Goal: Find specific page/section: Locate a particular part of the current website

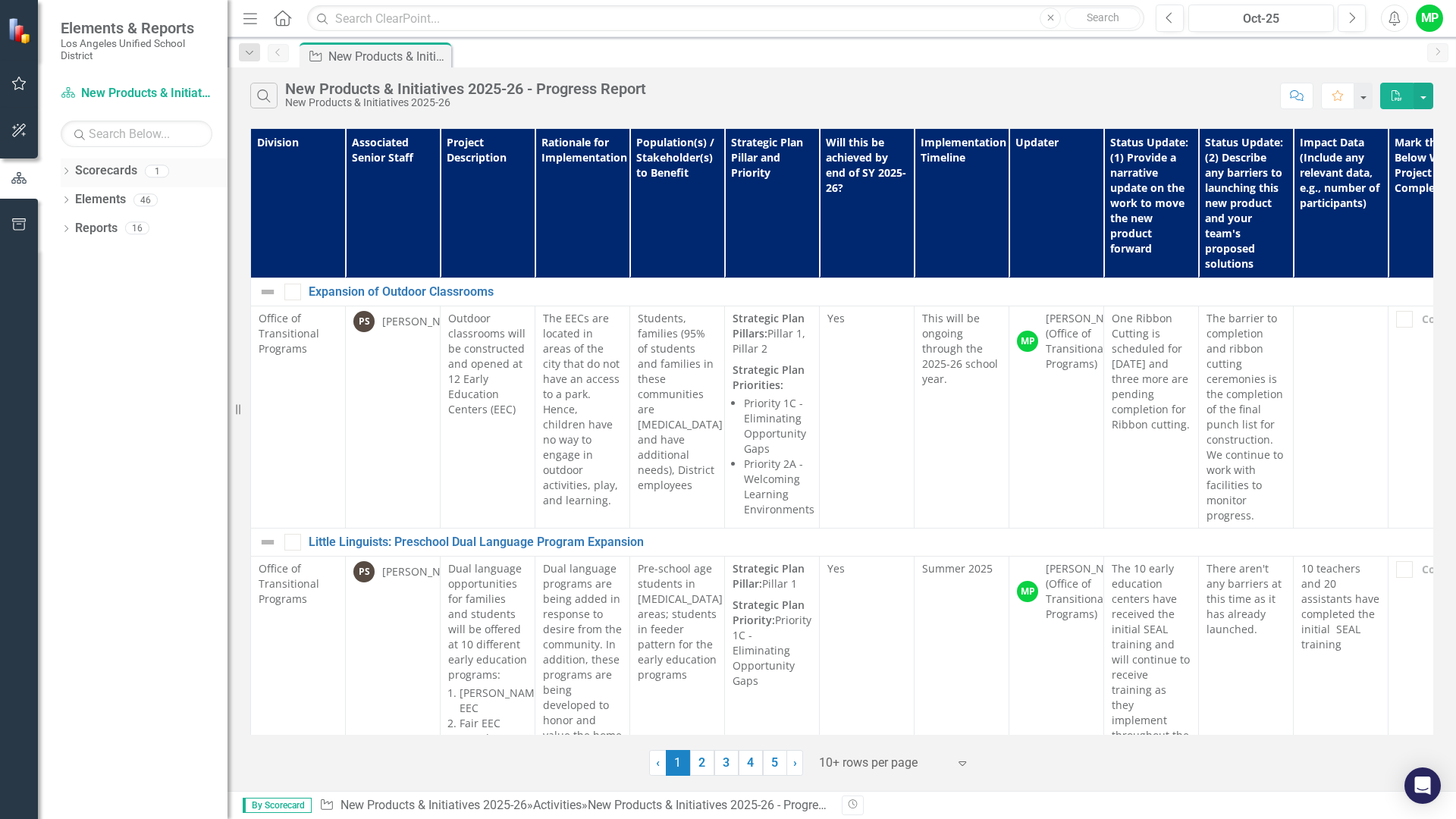
click at [68, 170] on icon at bounding box center [66, 171] width 3 height 7
click at [65, 254] on div "Dropdown" at bounding box center [66, 259] width 11 height 13
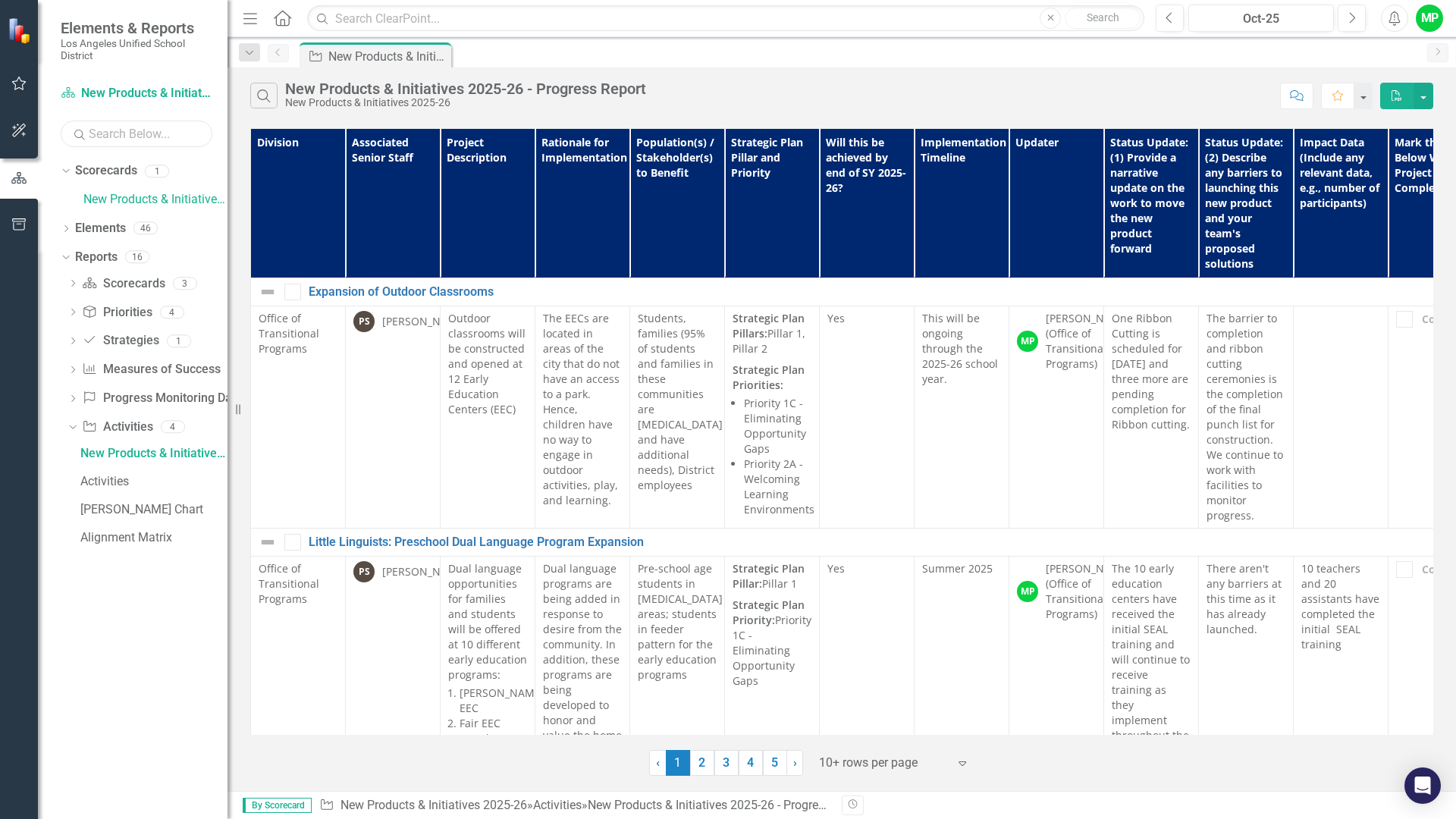
click at [140, 140] on input "text" at bounding box center [136, 134] width 151 height 26
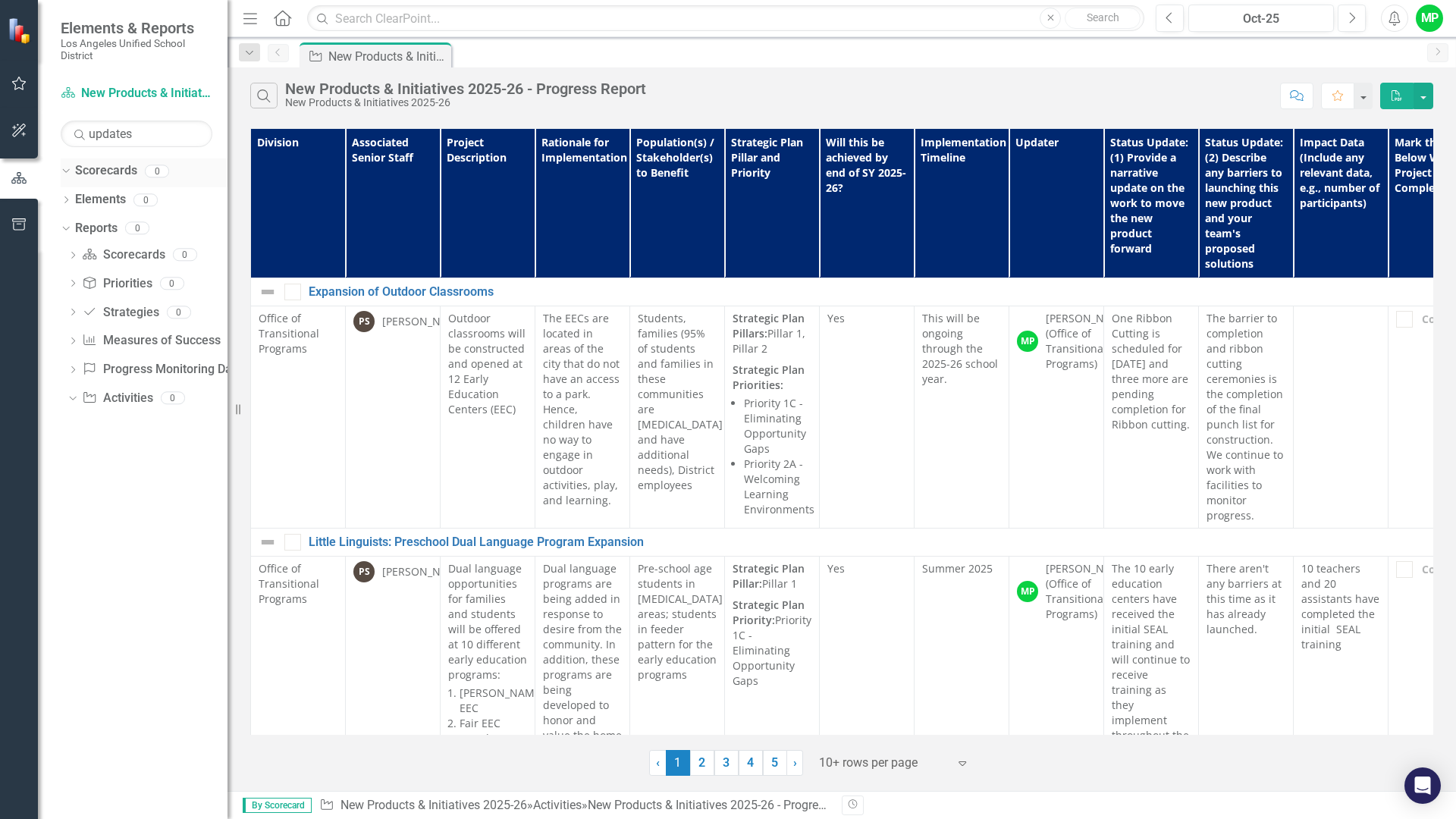
click at [104, 166] on link "Scorecards" at bounding box center [106, 171] width 63 height 18
click at [107, 201] on link "Elements" at bounding box center [101, 199] width 51 height 18
click at [145, 133] on input "updates" at bounding box center [136, 134] width 151 height 26
type input "u"
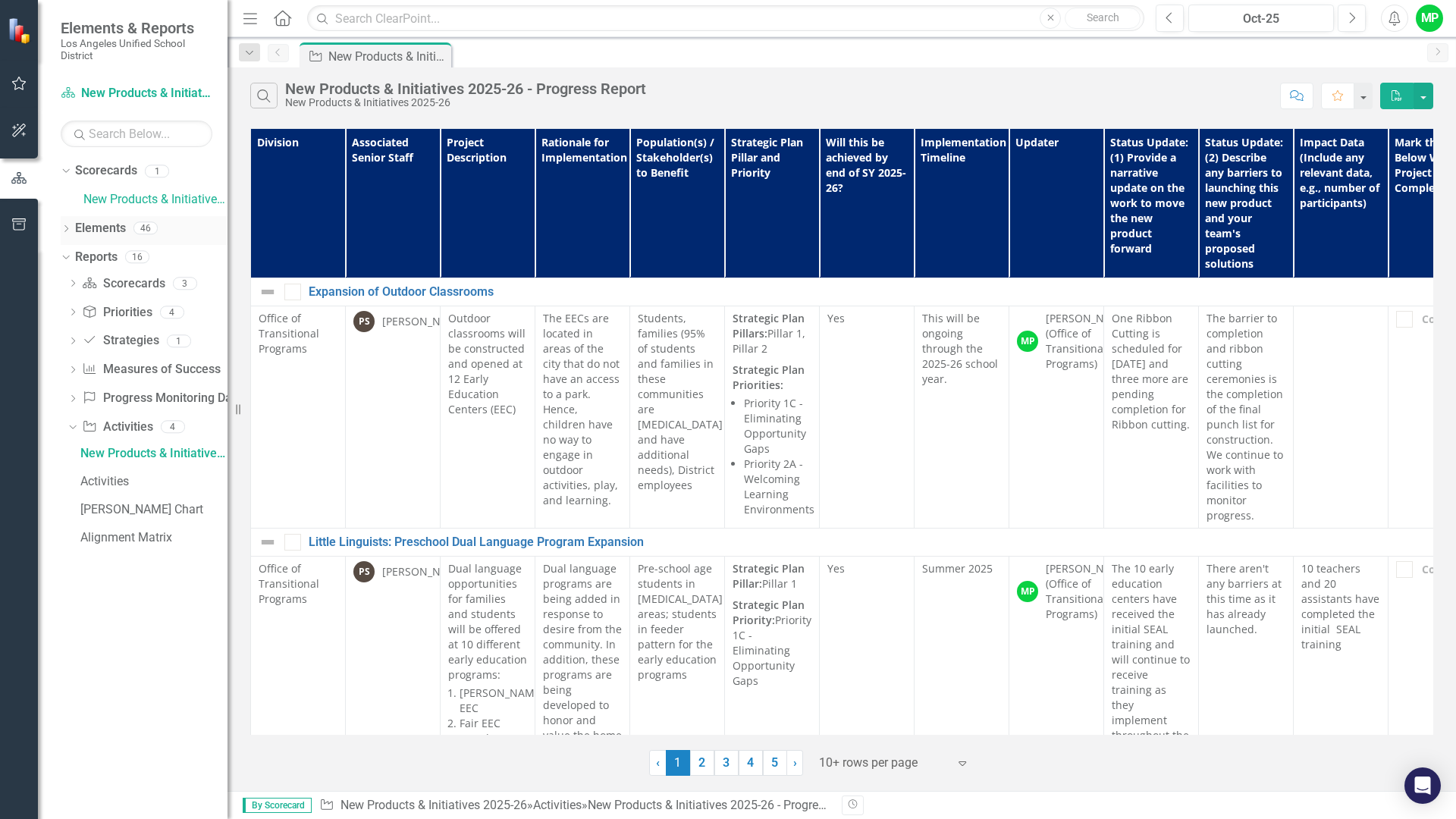
click at [68, 229] on icon "Dropdown" at bounding box center [66, 230] width 11 height 8
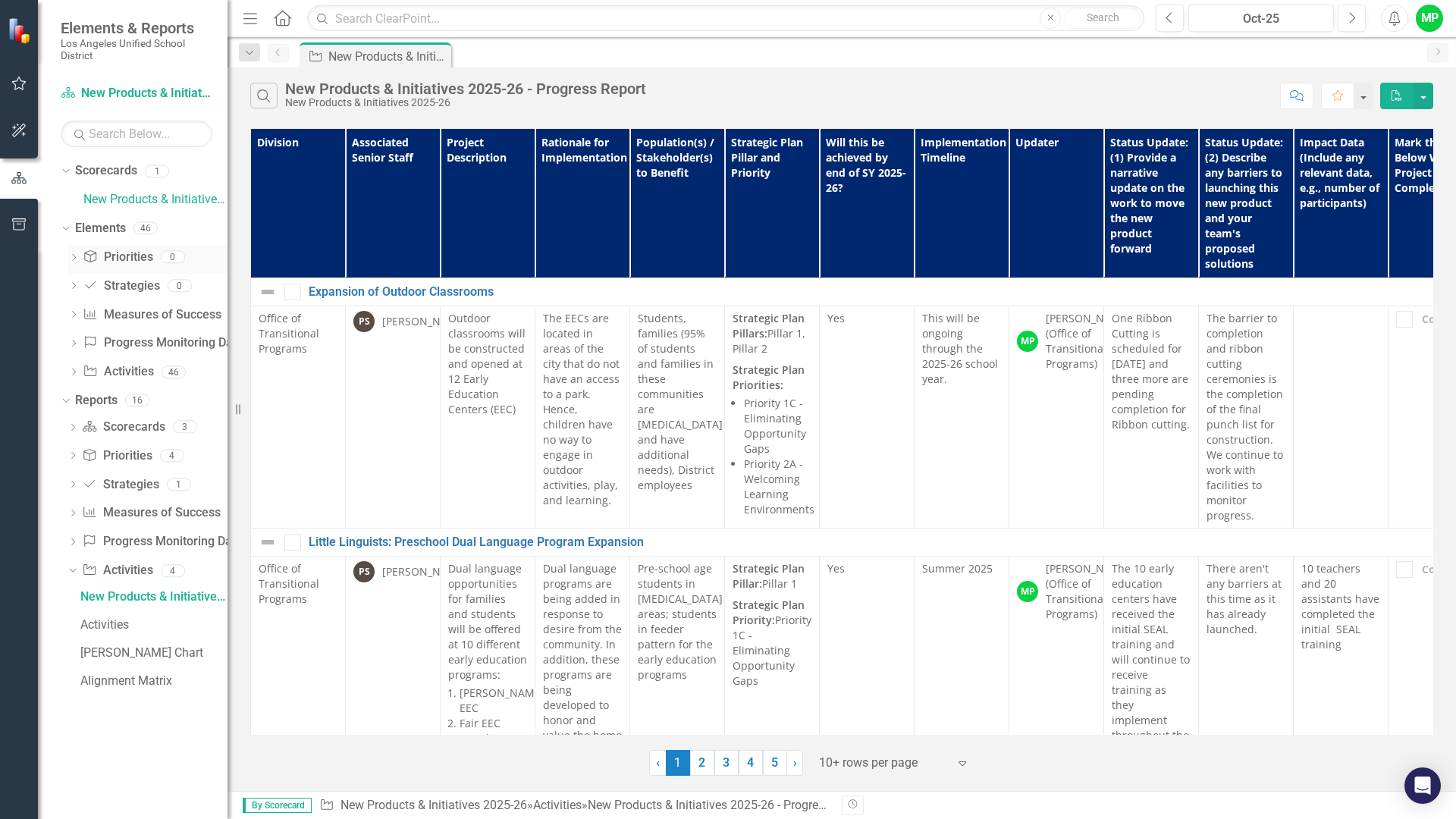
click at [102, 254] on link "Priority Priorities" at bounding box center [117, 257] width 70 height 18
click at [114, 287] on link "Strategy Strategies" at bounding box center [121, 286] width 77 height 18
click at [121, 311] on link "Measures of Success Measures of Success" at bounding box center [151, 315] width 138 height 18
click at [127, 344] on link "Progress Monitoring Data Progress Monitoring Data" at bounding box center [162, 343] width 160 height 18
click at [127, 372] on link "Activity Activities" at bounding box center [117, 372] width 70 height 18
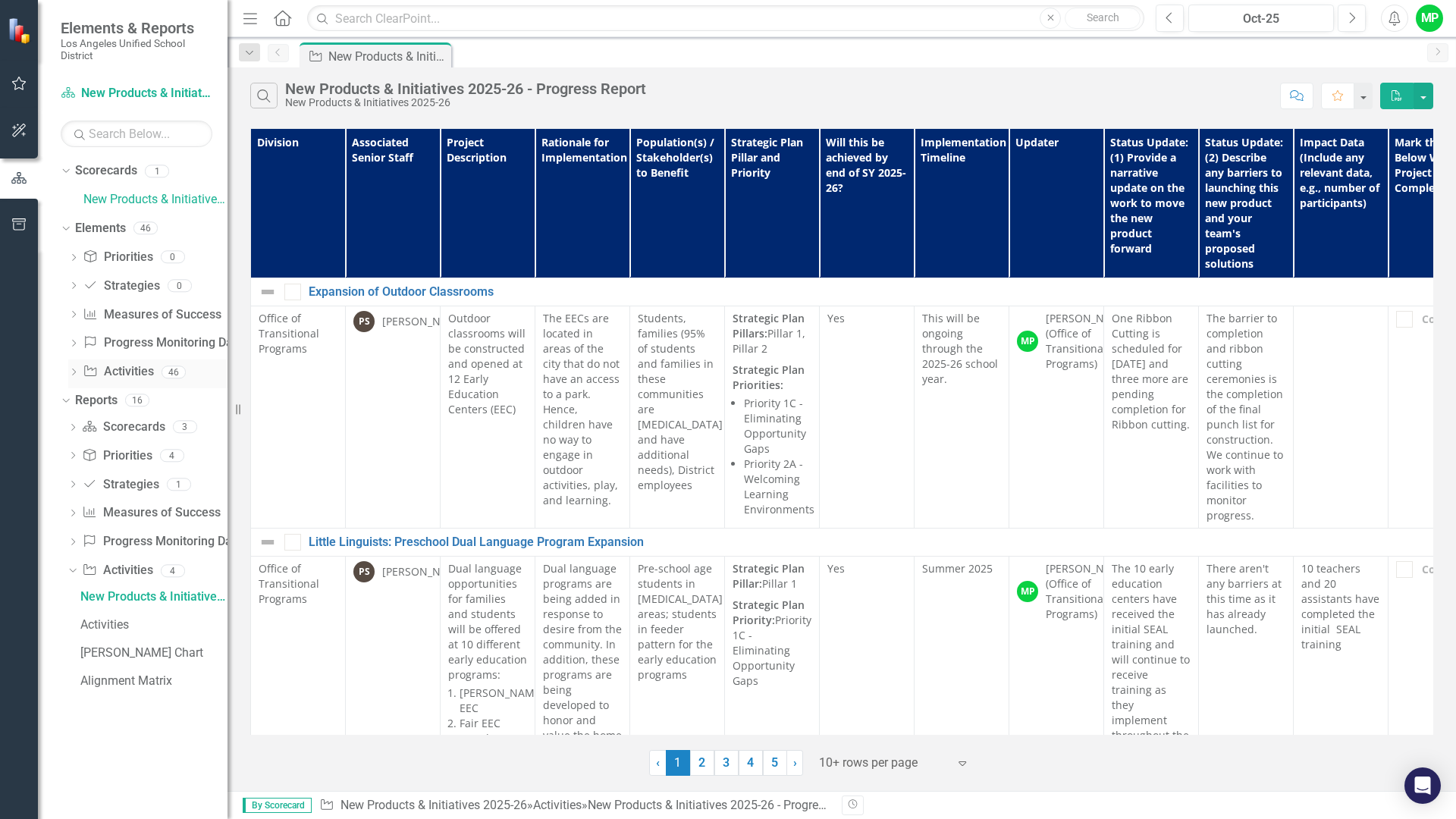
click at [172, 371] on div "46" at bounding box center [173, 372] width 25 height 13
click at [107, 571] on link "Activity Activities" at bounding box center [117, 571] width 70 height 18
click at [74, 570] on icon at bounding box center [73, 571] width 7 height 3
click at [75, 572] on icon "Dropdown" at bounding box center [73, 572] width 11 height 8
click at [106, 597] on div "New Products & Initiatives 2025-26 - Progress Report" at bounding box center [154, 597] width 147 height 14
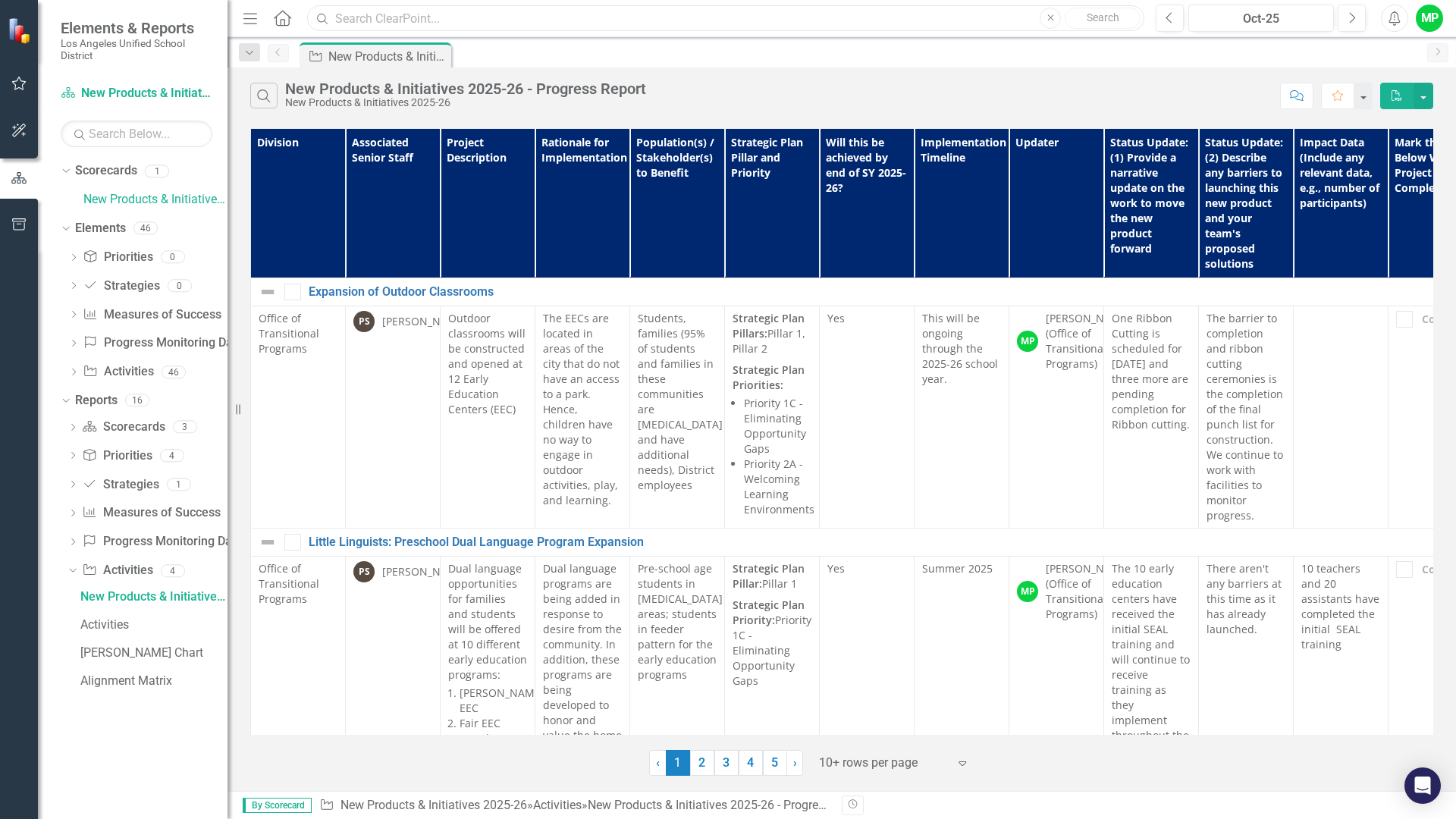
click at [424, 24] on input "text" at bounding box center [725, 18] width 837 height 26
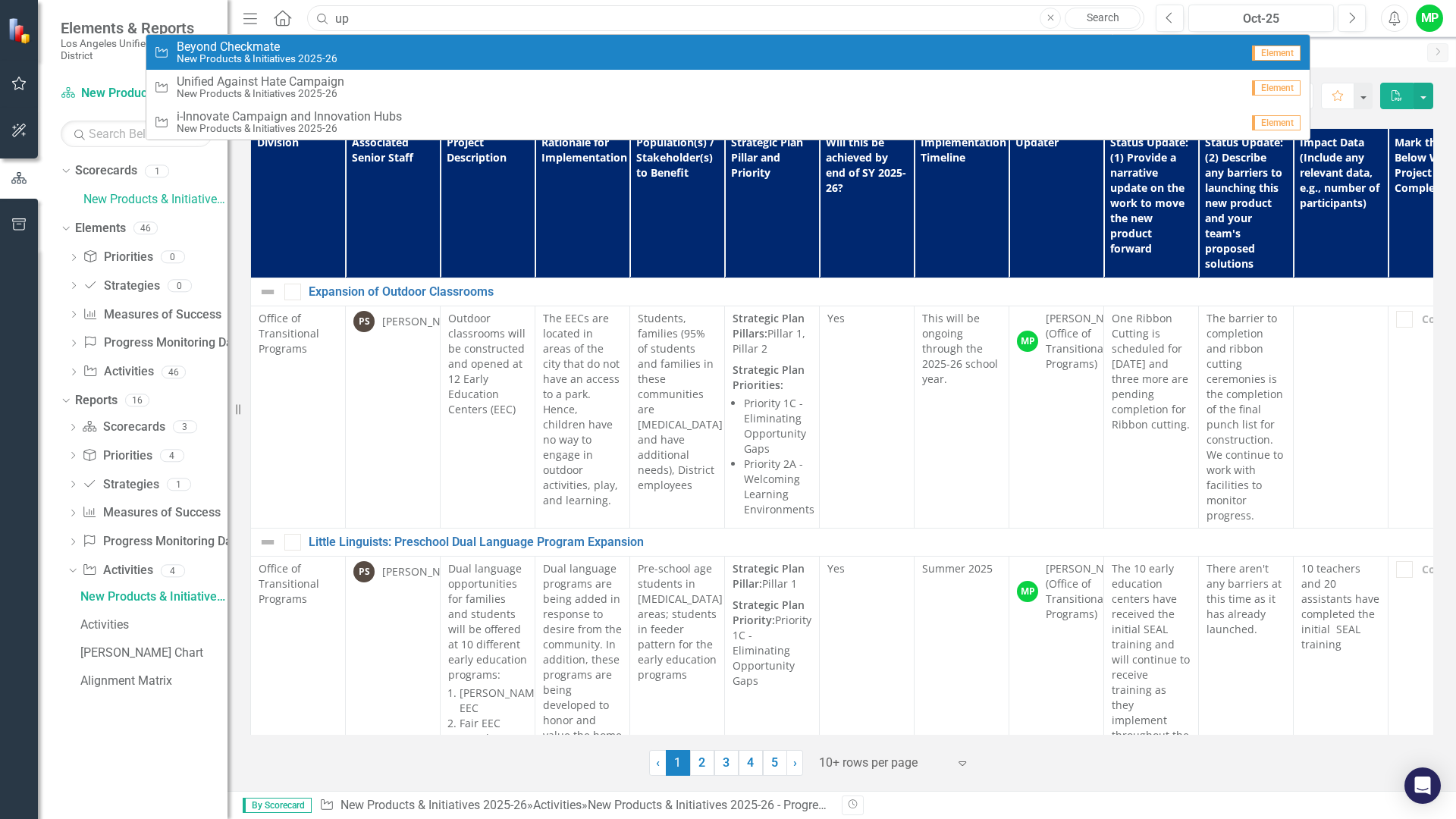
type input "u"
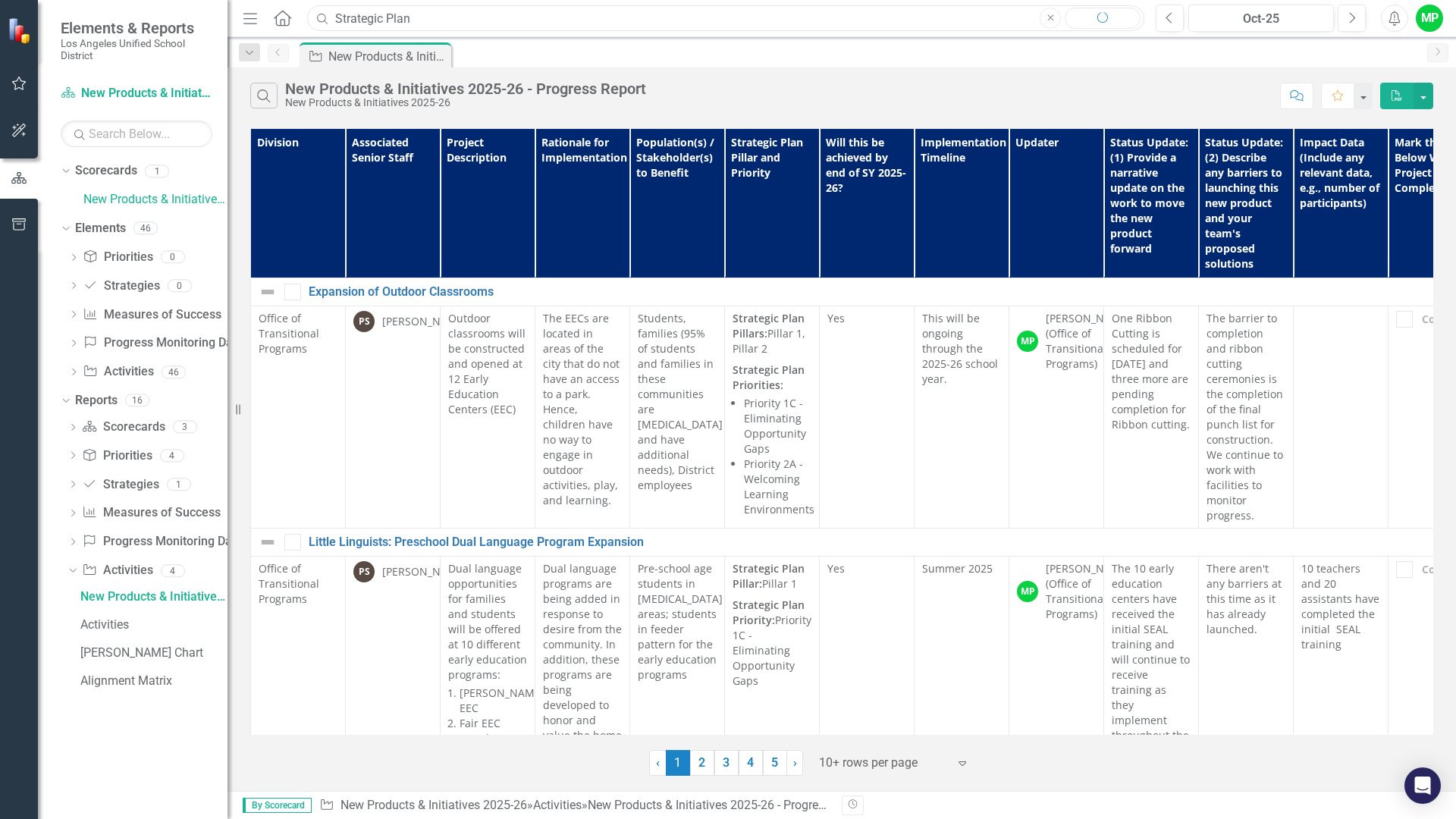
type input "Strategic Plan"
click at [467, 19] on input "Strategic Plan" at bounding box center [725, 18] width 837 height 26
click at [115, 127] on input "text" at bounding box center [136, 134] width 151 height 26
click at [19, 219] on icon "button" at bounding box center [19, 224] width 14 height 12
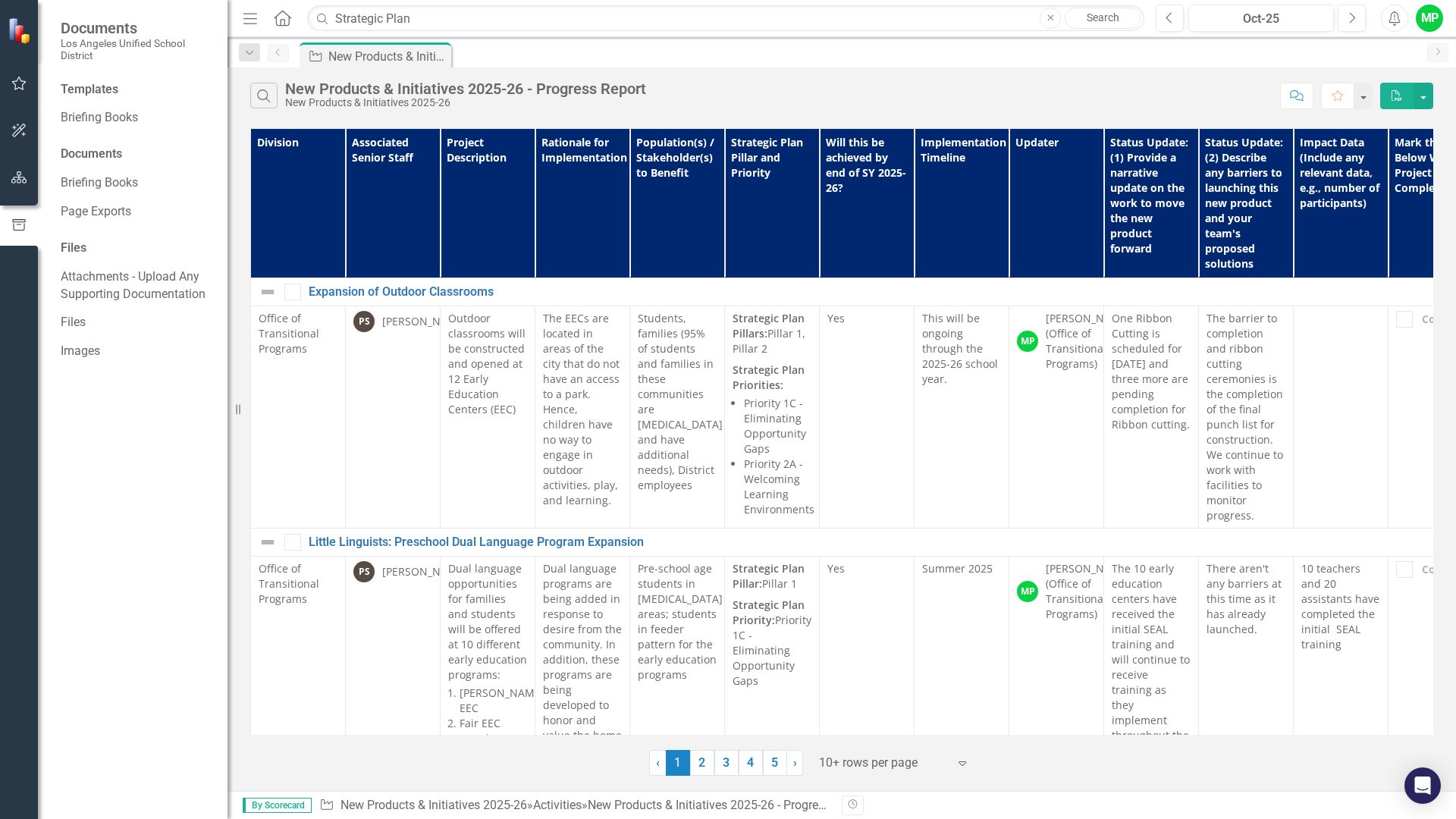
click at [19, 36] on img at bounding box center [20, 30] width 26 height 26
click at [20, 174] on icon "button" at bounding box center [19, 177] width 16 height 12
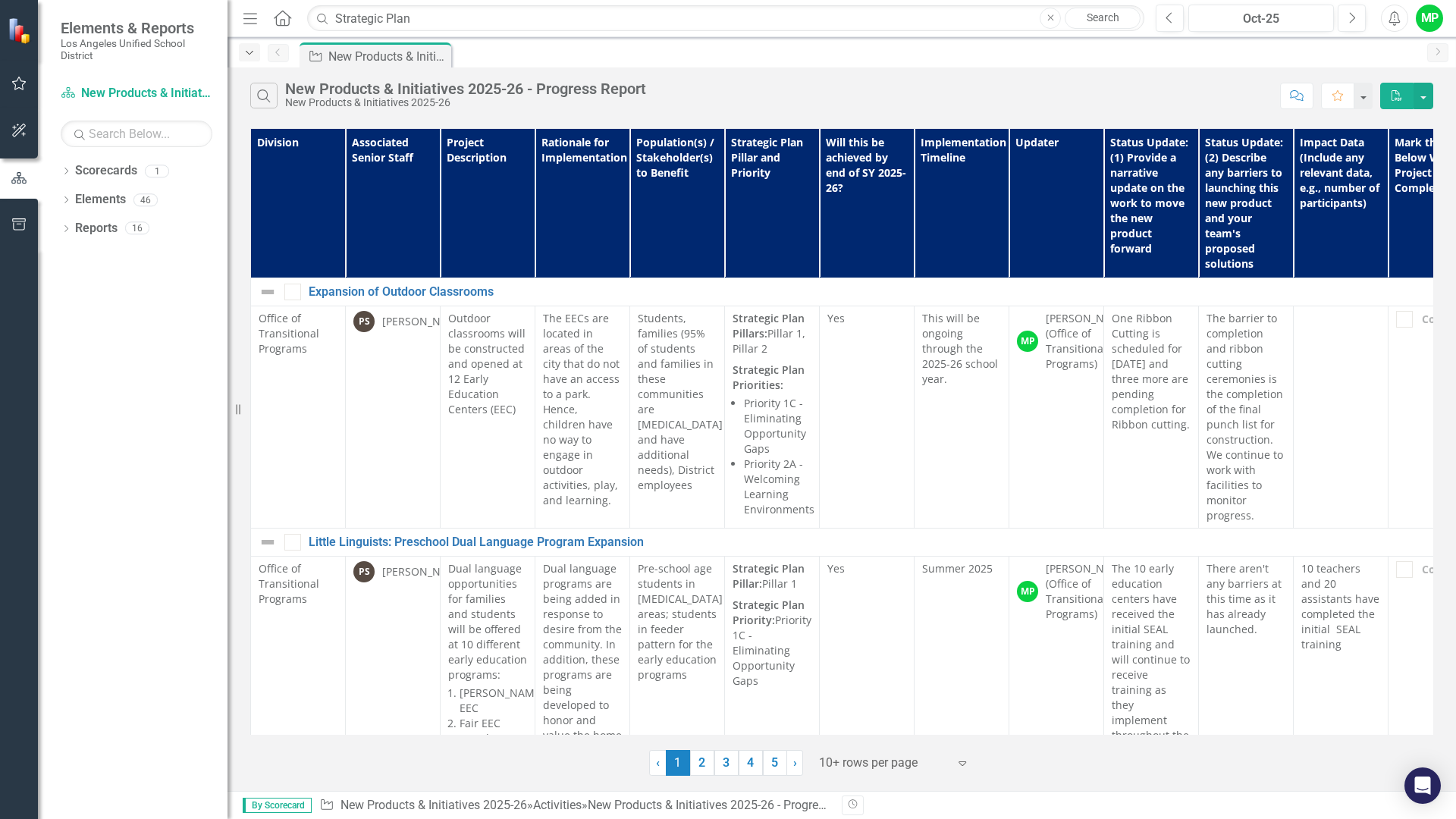
click at [252, 52] on icon "Dropdown" at bounding box center [249, 53] width 14 height 11
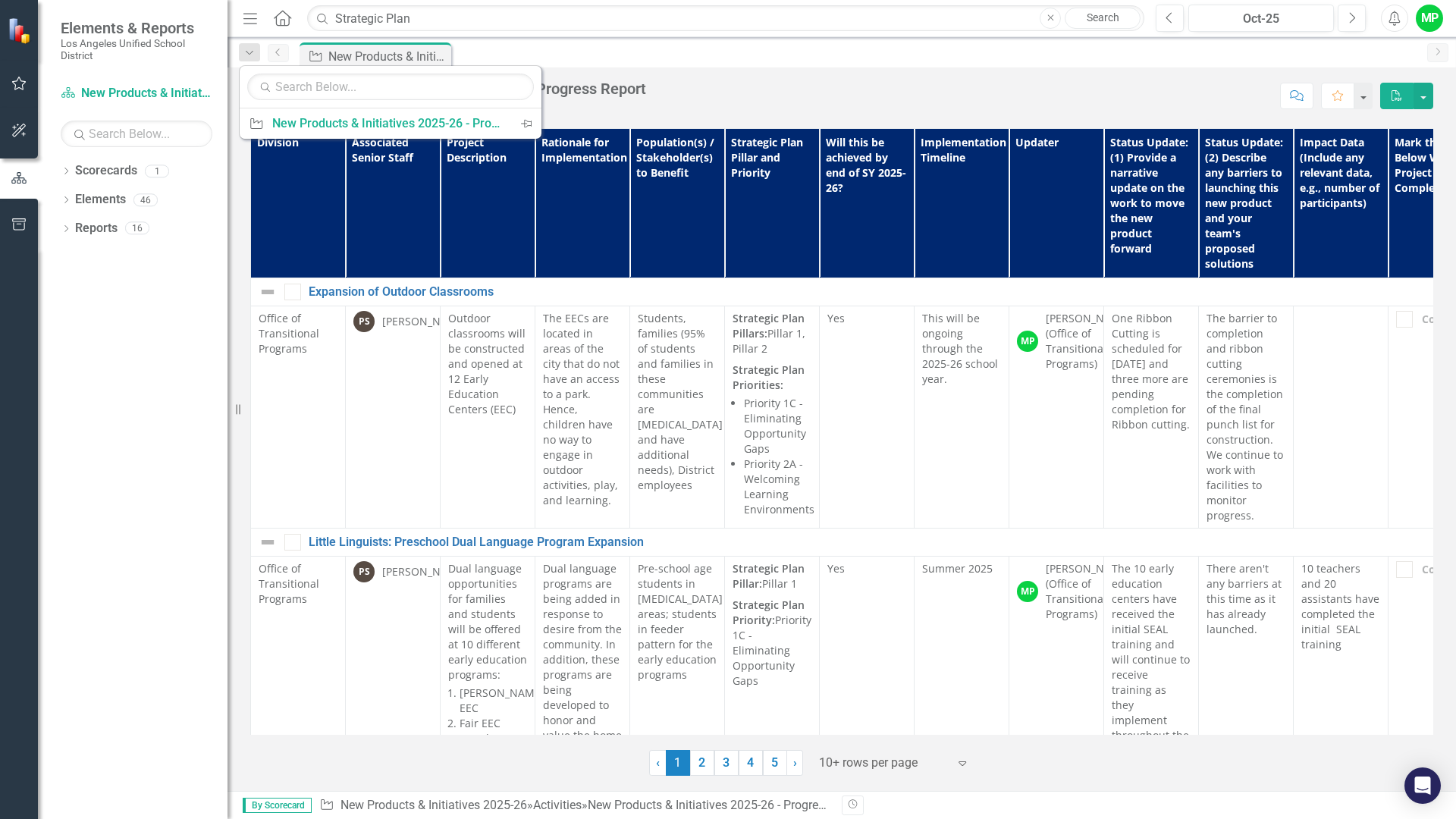
click at [278, 50] on icon "Previous" at bounding box center [278, 52] width 12 height 9
click at [65, 168] on icon "Dropdown" at bounding box center [66, 172] width 11 height 8
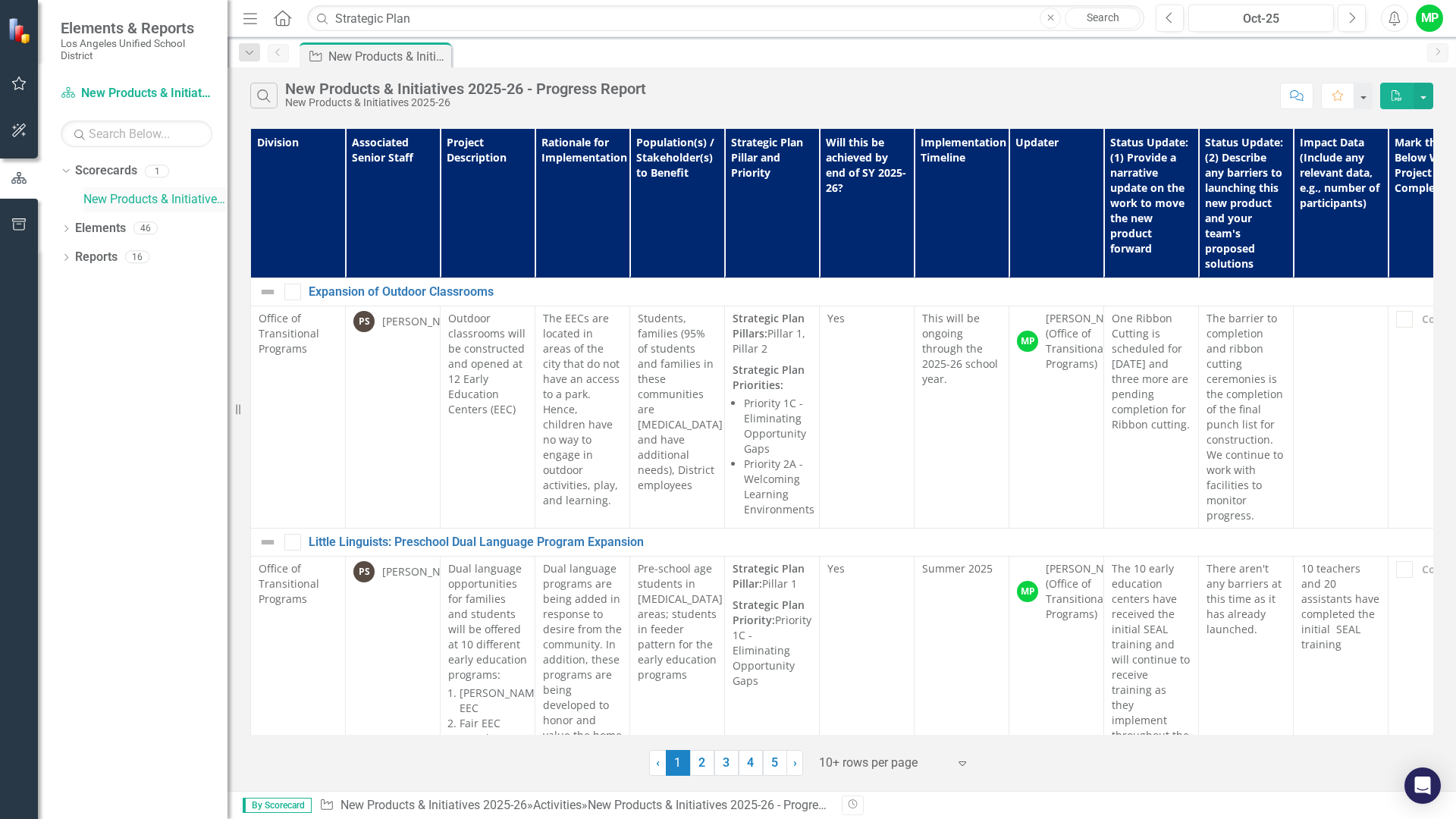
click at [110, 202] on link "New Products & Initiatives 2025-26" at bounding box center [155, 199] width 145 height 18
click at [502, 19] on input "Strategic Plan" at bounding box center [725, 18] width 837 height 26
